Goal: Browse casually

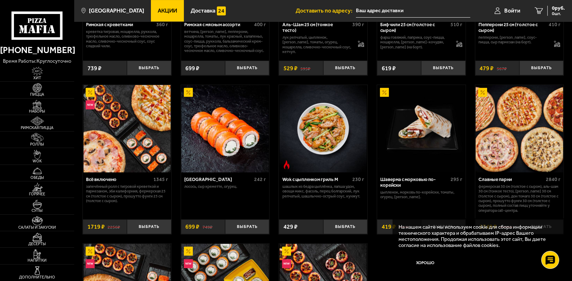
scroll to position [358, 0]
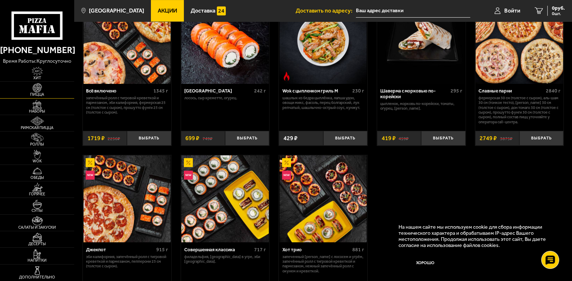
click at [30, 88] on img at bounding box center [37, 87] width 23 height 9
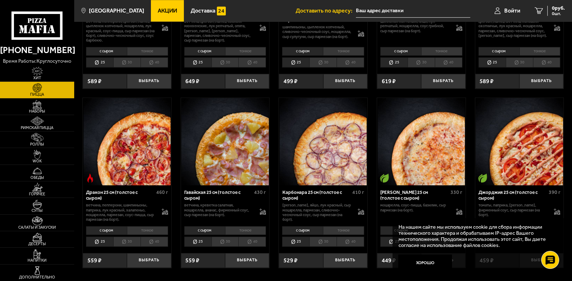
scroll to position [931, 0]
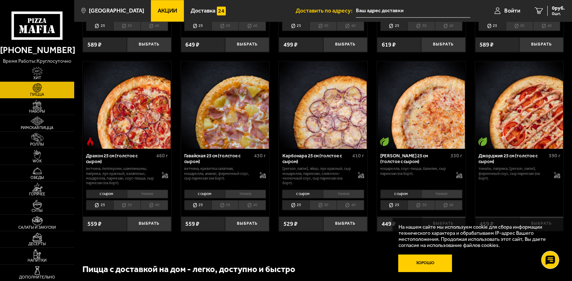
click at [426, 265] on button "Хорошо" at bounding box center [425, 263] width 54 height 18
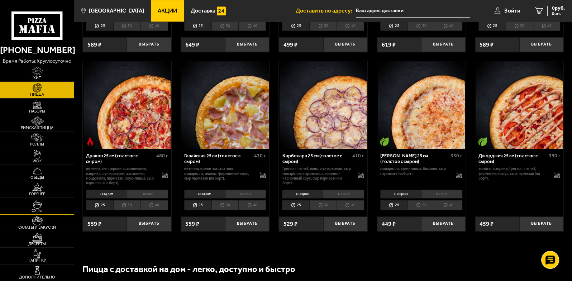
click at [34, 205] on img at bounding box center [37, 203] width 23 height 9
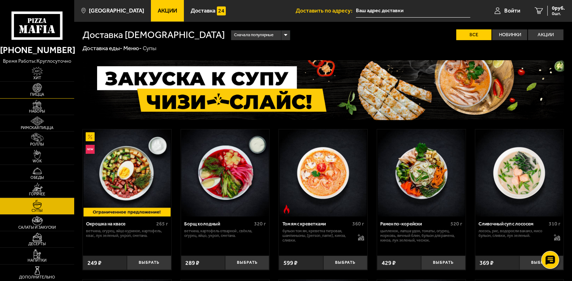
click at [36, 86] on img at bounding box center [37, 87] width 23 height 9
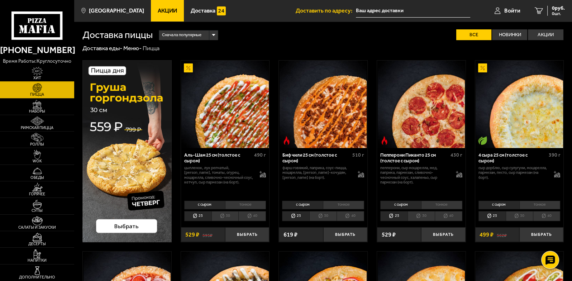
click at [35, 69] on img at bounding box center [37, 71] width 23 height 9
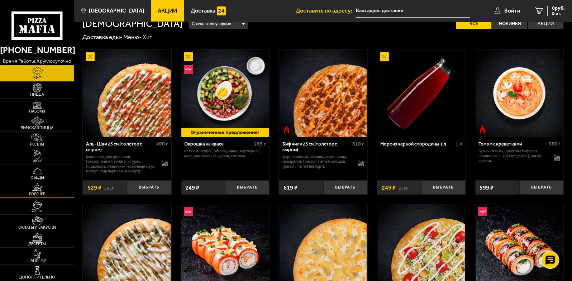
scroll to position [0, 0]
